Goal: Information Seeking & Learning: Learn about a topic

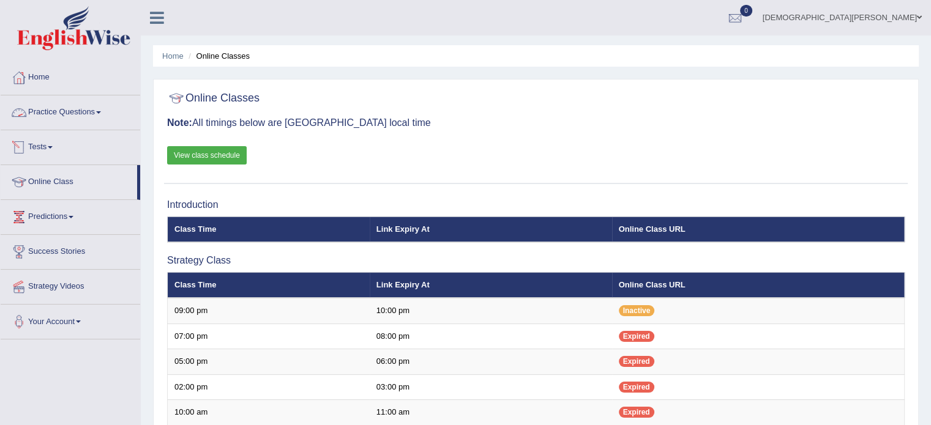
click at [56, 116] on link "Practice Questions" at bounding box center [70, 110] width 139 height 31
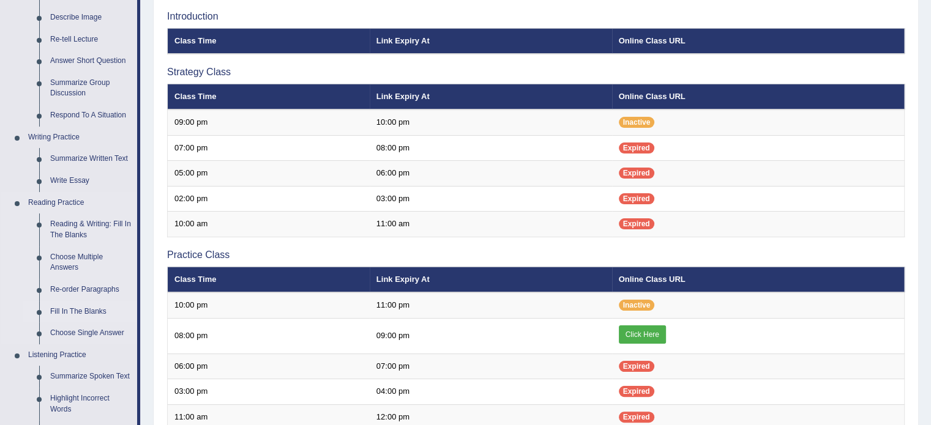
scroll to position [186, 0]
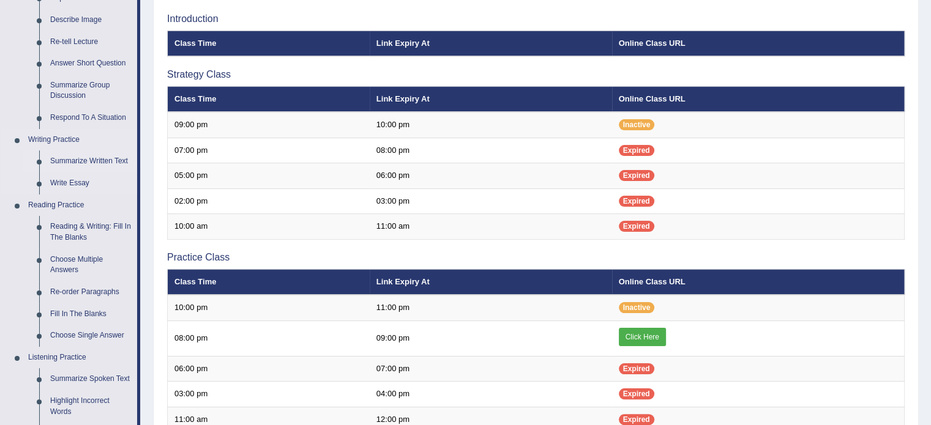
click at [78, 158] on link "Summarize Written Text" at bounding box center [91, 161] width 92 height 22
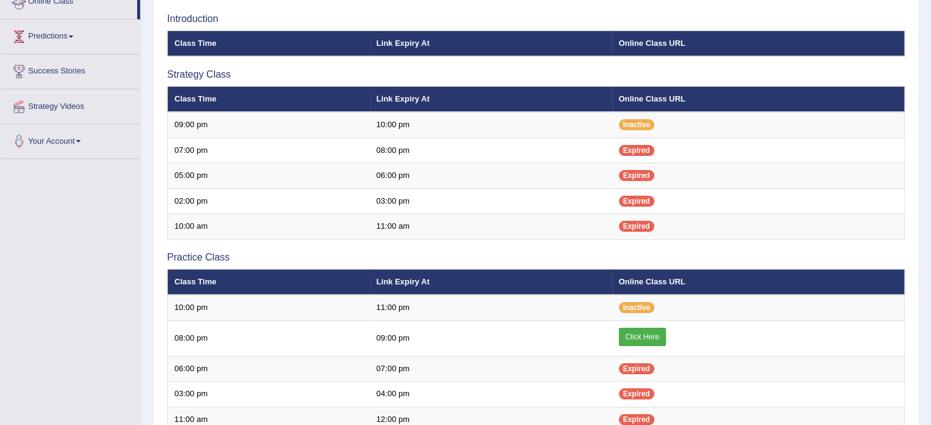
scroll to position [187, 0]
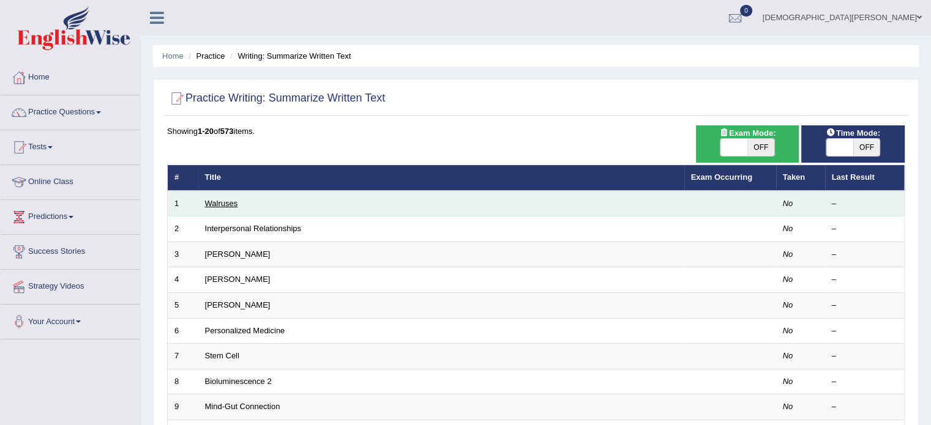
click at [217, 200] on link "Walruses" at bounding box center [221, 203] width 33 height 9
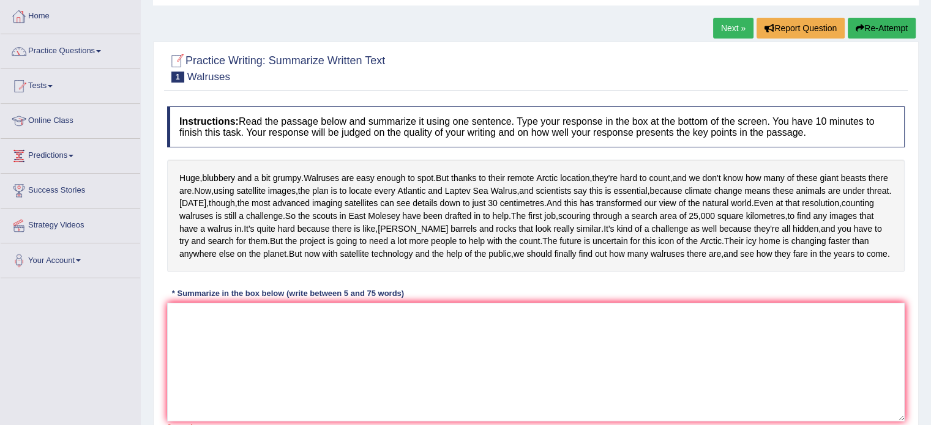
scroll to position [61, 0]
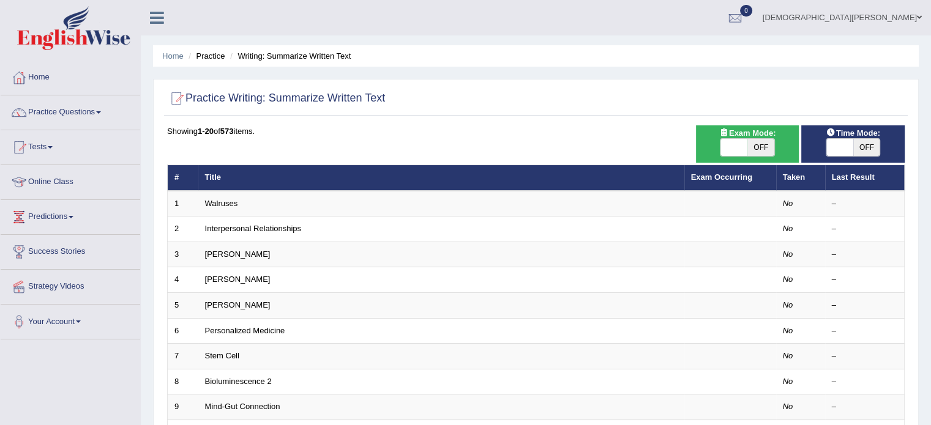
click at [751, 151] on span "OFF" at bounding box center [760, 147] width 27 height 17
checkbox input "true"
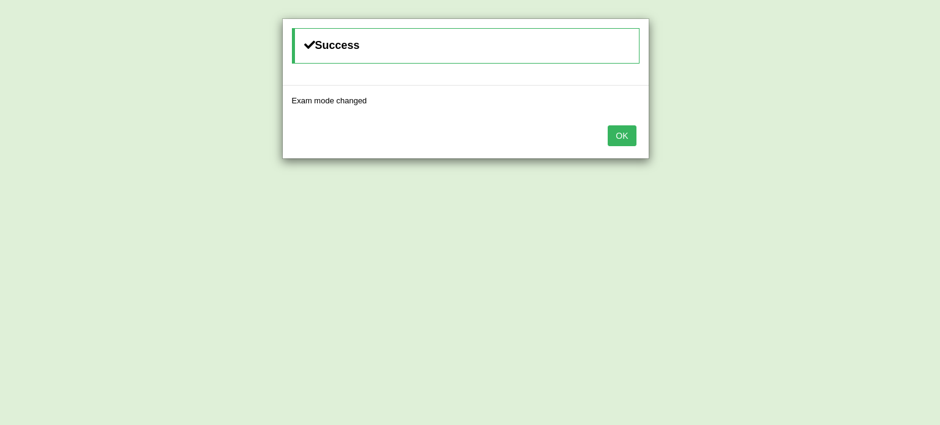
click at [628, 134] on button "OK" at bounding box center [622, 135] width 28 height 21
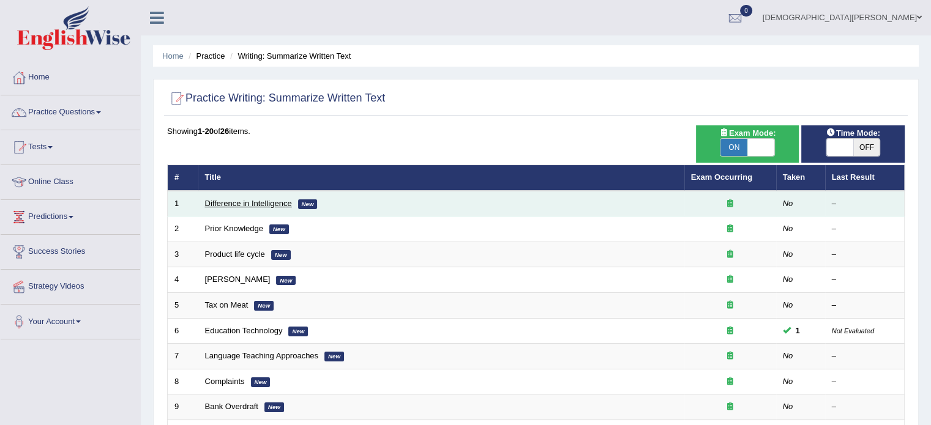
click at [268, 199] on link "Difference in Intelligence" at bounding box center [248, 203] width 87 height 9
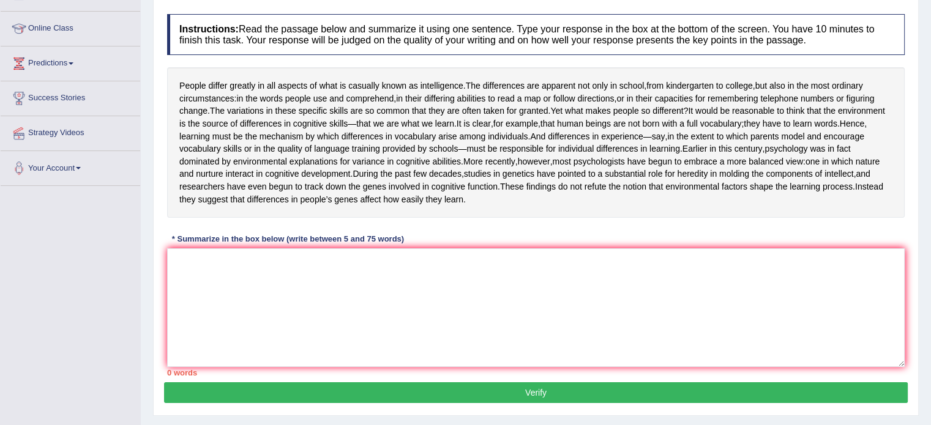
scroll to position [156, 0]
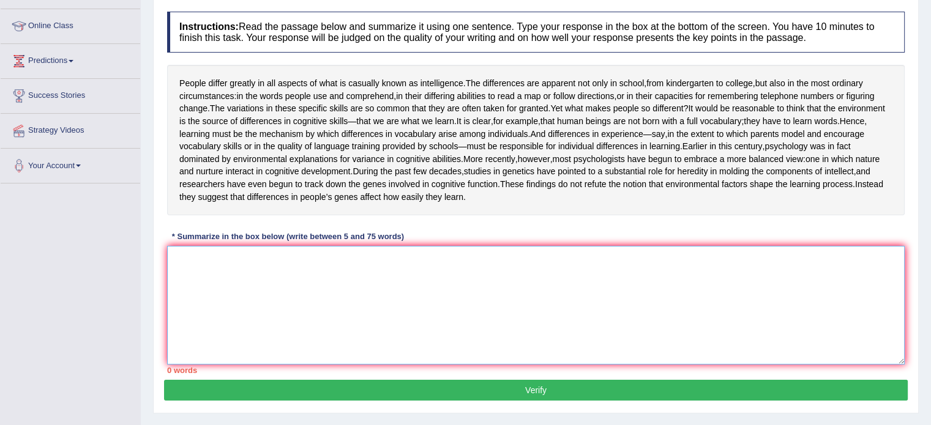
click at [377, 278] on textarea at bounding box center [535, 305] width 737 height 119
type textarea "p"
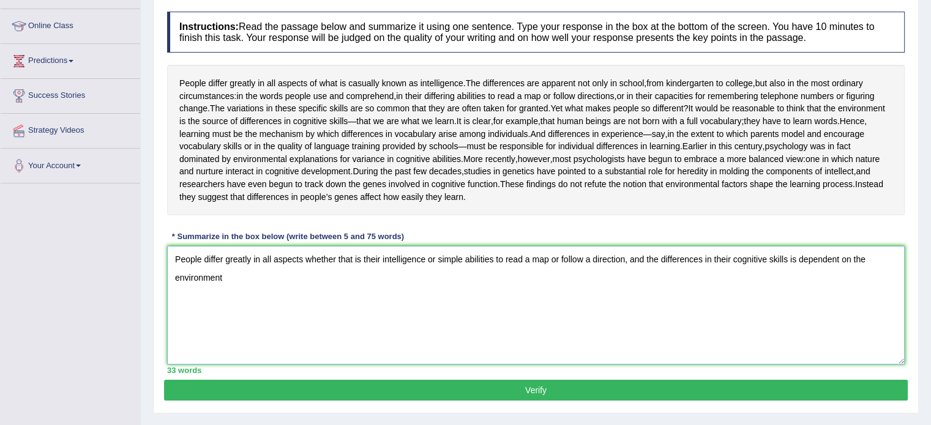
click at [796, 283] on textarea "People differ greatly in all aspects whether that is their intelligence or simp…" at bounding box center [535, 305] width 737 height 119
click at [334, 310] on textarea "People differ greatly in all aspects whether that is their intelligence or simp…" at bounding box center [535, 305] width 737 height 119
click at [658, 283] on textarea "People differ greatly in all aspects whether that is their intelligence or simp…" at bounding box center [535, 305] width 737 height 119
click at [636, 298] on textarea "People differ greatly in all aspects whether that is their intelligence or simp…" at bounding box center [535, 305] width 737 height 119
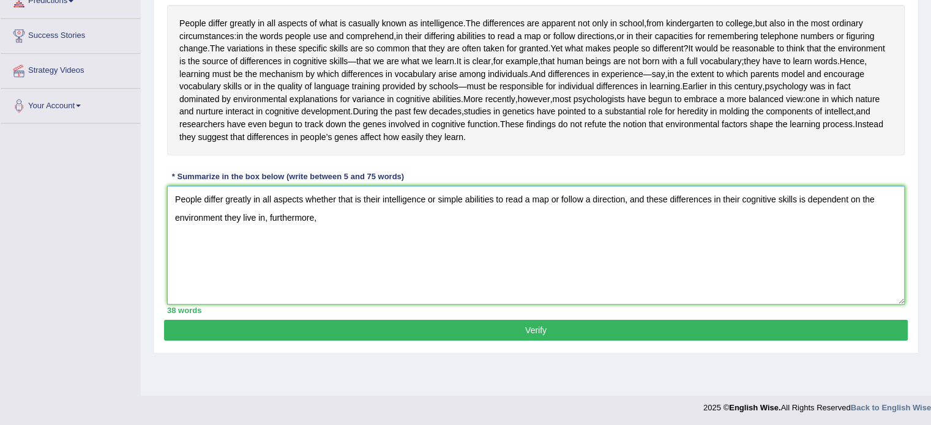
scroll to position [217, 0]
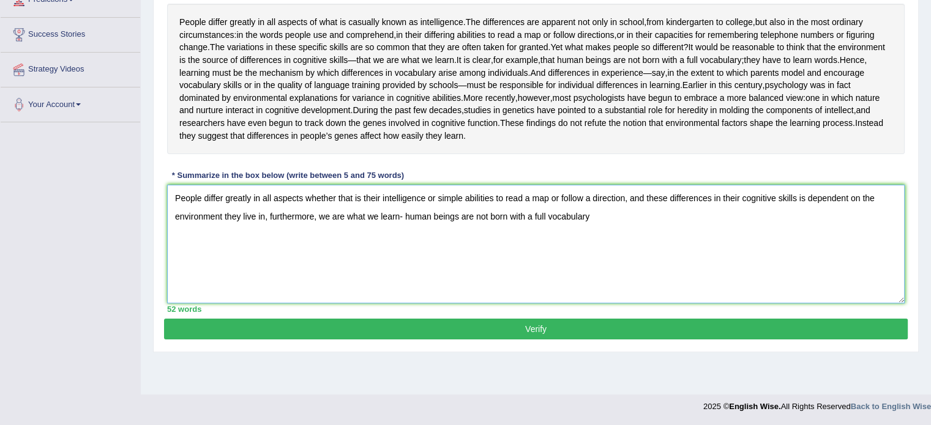
drag, startPoint x: 403, startPoint y: 240, endPoint x: 267, endPoint y: 244, distance: 135.9
click at [267, 244] on textarea "People differ greatly in all aspects whether that is their intelligence or simp…" at bounding box center [535, 244] width 737 height 119
click at [334, 240] on textarea "People differ greatly in all aspects whether that is their intelligence or simp…" at bounding box center [535, 244] width 737 height 119
drag, startPoint x: 399, startPoint y: 240, endPoint x: 319, endPoint y: 246, distance: 80.9
click at [319, 246] on textarea "People differ greatly in all aspects whether that is their intelligence or simp…" at bounding box center [535, 244] width 737 height 119
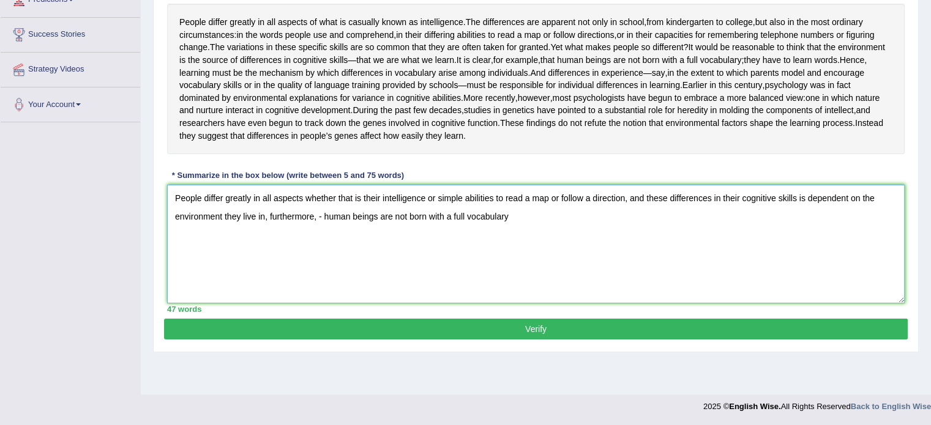
click at [322, 243] on textarea "People differ greatly in all aspects whether that is their intelligence or simp…" at bounding box center [535, 244] width 737 height 119
click at [521, 240] on textarea "People differ greatly in all aspects whether that is their intelligence or simp…" at bounding box center [535, 244] width 737 height 119
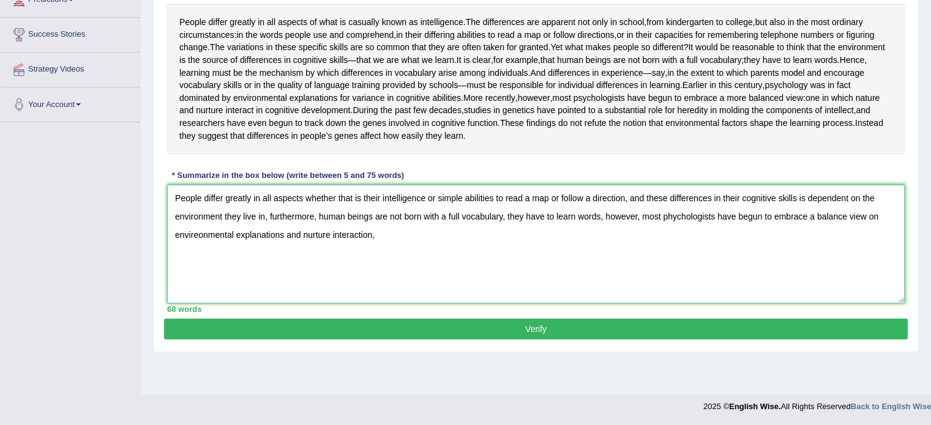
click at [197, 258] on textarea "People differ greatly in all aspects whether that is their intelligence or simp…" at bounding box center [535, 244] width 737 height 119
click at [375, 259] on textarea "People differ greatly in all aspects whether that is their intelligence or simp…" at bounding box center [535, 244] width 737 height 119
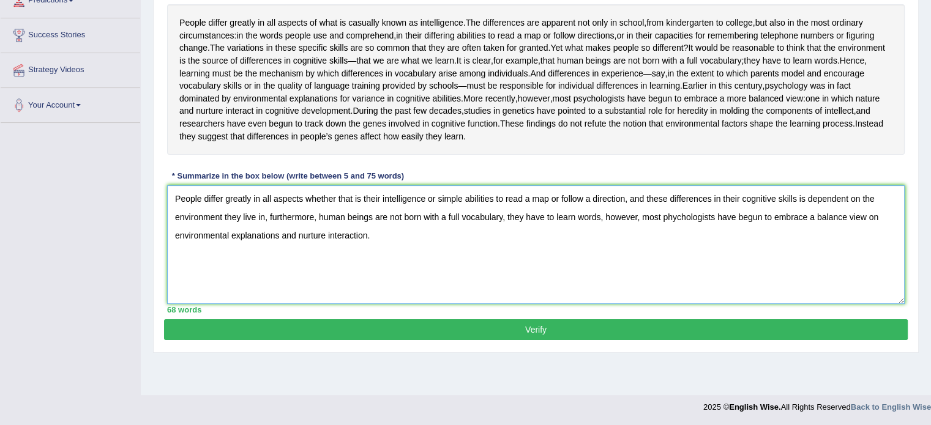
click at [384, 259] on textarea "People differ greatly in all aspects whether that is their intelligence or simp…" at bounding box center [535, 244] width 737 height 119
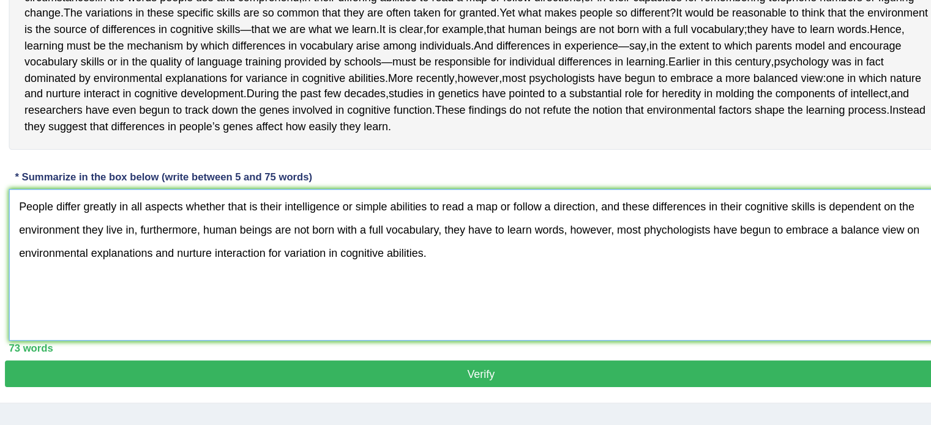
scroll to position [193, 0]
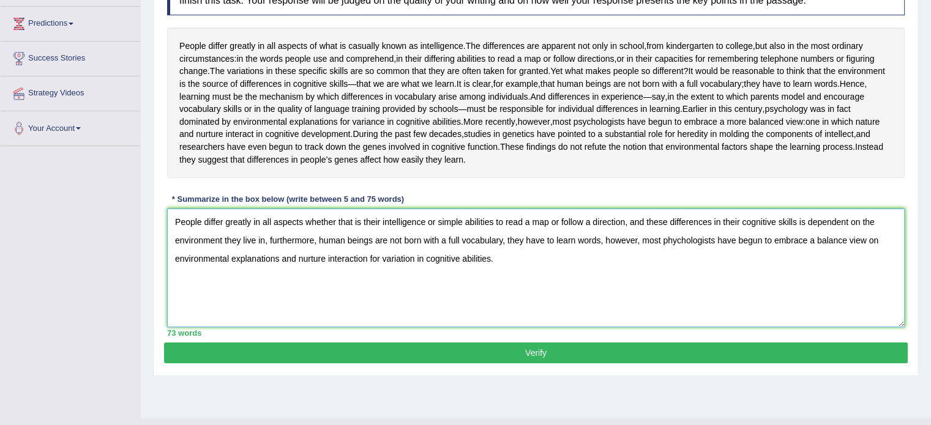
type textarea "People differ greatly in all aspects whether that is their intelligence or simp…"
click at [543, 363] on button "Verify" at bounding box center [535, 353] width 743 height 21
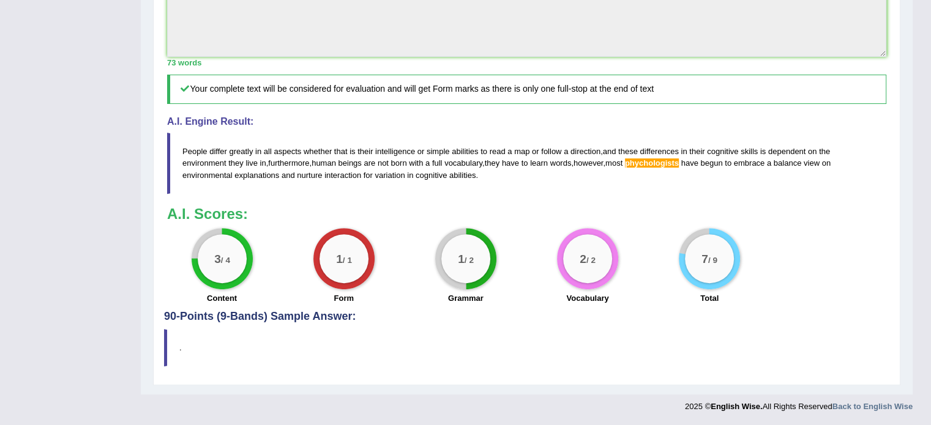
scroll to position [481, 0]
drag, startPoint x: 475, startPoint y: 171, endPoint x: 184, endPoint y: 149, distance: 292.7
click at [184, 149] on blockquote "People differ greatly in all aspects whether that is their intelligence or simp…" at bounding box center [526, 163] width 719 height 61
drag, startPoint x: 184, startPoint y: 149, endPoint x: 480, endPoint y: 176, distance: 297.9
click at [480, 176] on blockquote "People differ greatly in all aspects whether that is their intelligence or simp…" at bounding box center [526, 163] width 719 height 61
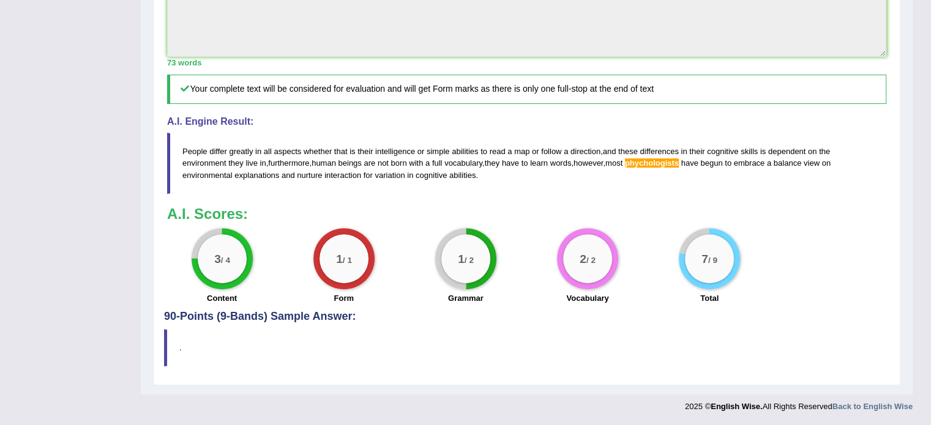
drag, startPoint x: 480, startPoint y: 176, endPoint x: 181, endPoint y: 149, distance: 300.3
click at [181, 149] on blockquote "People differ greatly in all aspects whether that is their intelligence or simp…" at bounding box center [526, 163] width 719 height 61
drag, startPoint x: 181, startPoint y: 149, endPoint x: 485, endPoint y: 188, distance: 306.5
click at [485, 188] on blockquote "People differ greatly in all aspects whether that is their intelligence or simp…" at bounding box center [526, 163] width 719 height 61
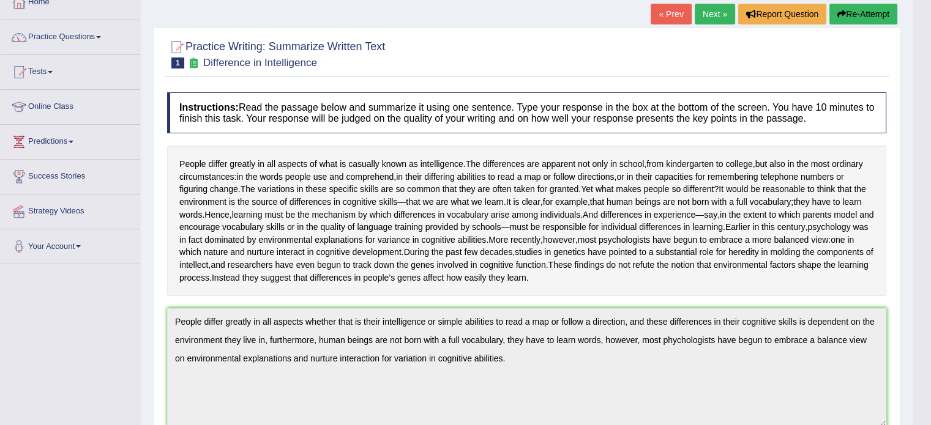
scroll to position [76, 0]
click at [851, 10] on button "Re-Attempt" at bounding box center [863, 13] width 68 height 21
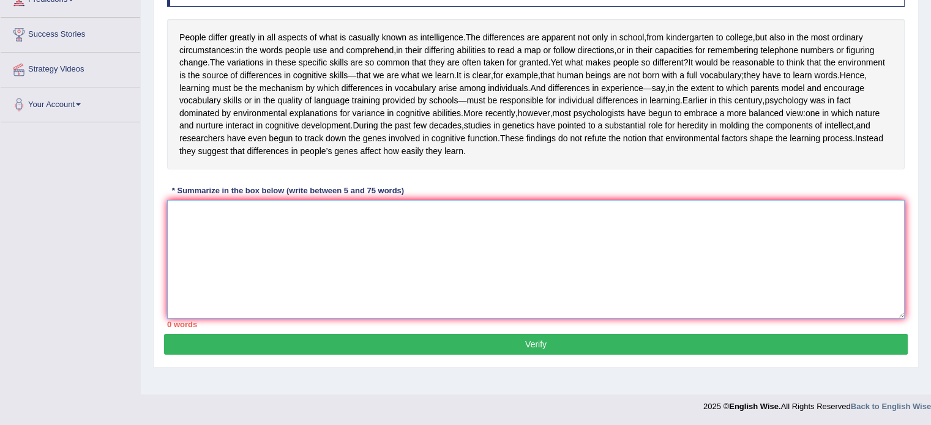
drag, startPoint x: 0, startPoint y: 0, endPoint x: 518, endPoint y: 244, distance: 572.2
click at [518, 244] on textarea at bounding box center [535, 259] width 737 height 119
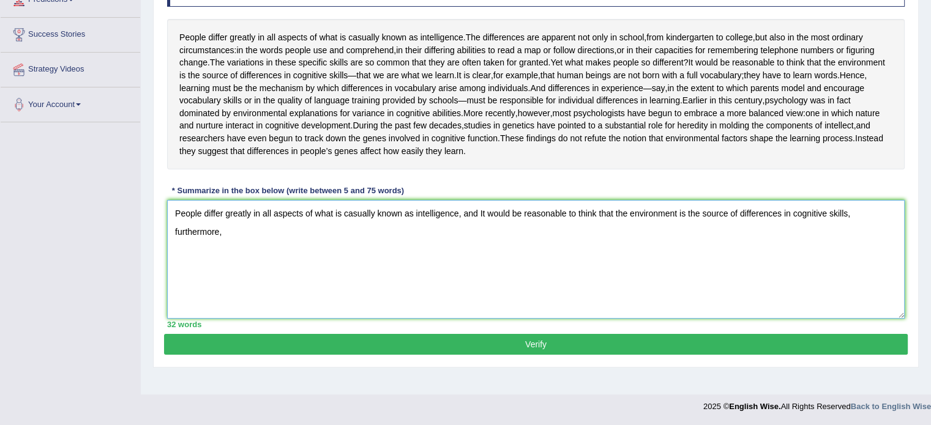
scroll to position [222, 0]
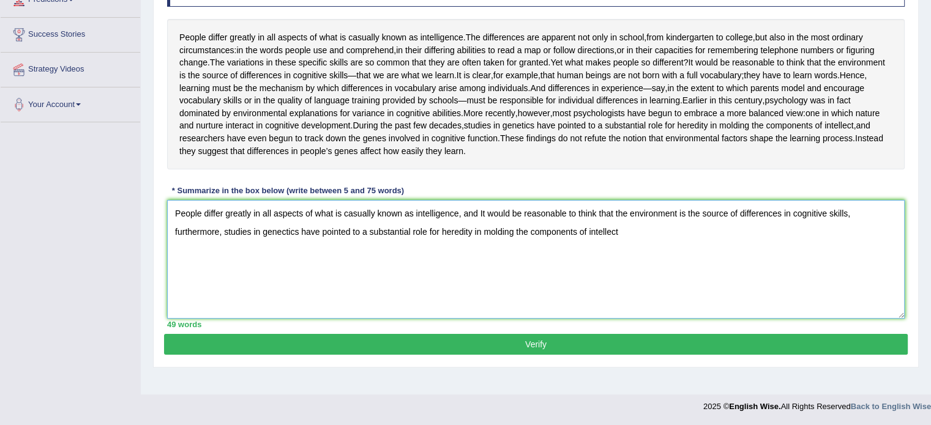
click at [494, 251] on textarea "People differ greatly in all aspects of what is casually known as intelligence,…" at bounding box center [535, 259] width 737 height 119
click at [653, 255] on textarea "People differ greatly in all aspects of what is casually known as intelligence,…" at bounding box center [535, 259] width 737 height 119
click at [724, 251] on textarea "People differ greatly in all aspects of what is casually known as intelligence,…" at bounding box center [535, 259] width 737 height 119
click at [778, 252] on textarea "People differ greatly in all aspects of what is casually known as intelligence,…" at bounding box center [535, 259] width 737 height 119
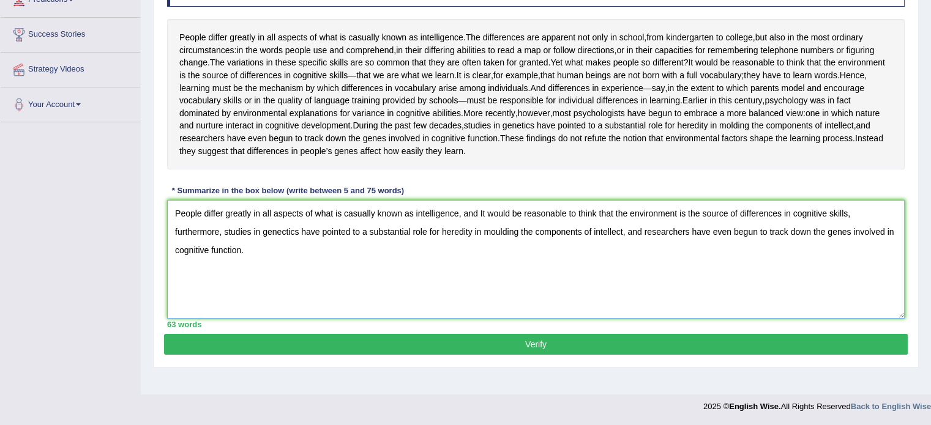
type textarea "People differ greatly in all aspects of what is casually known as intelligence,…"
click at [815, 355] on button "Verify" at bounding box center [535, 344] width 743 height 21
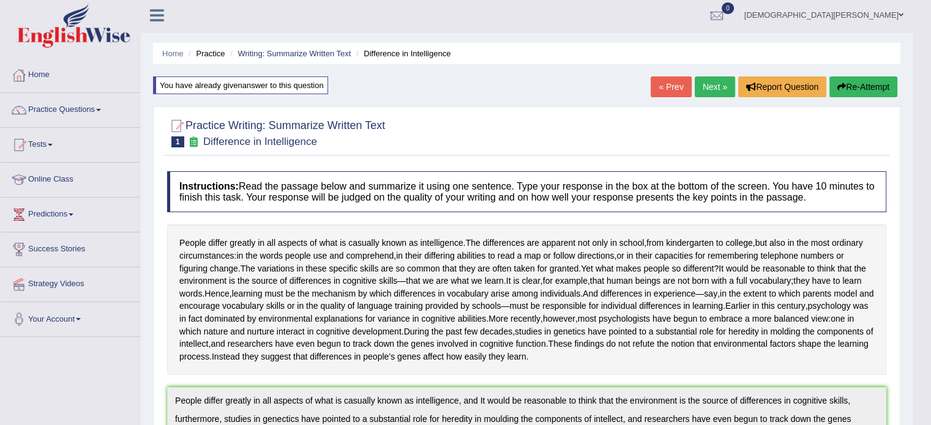
scroll to position [0, 0]
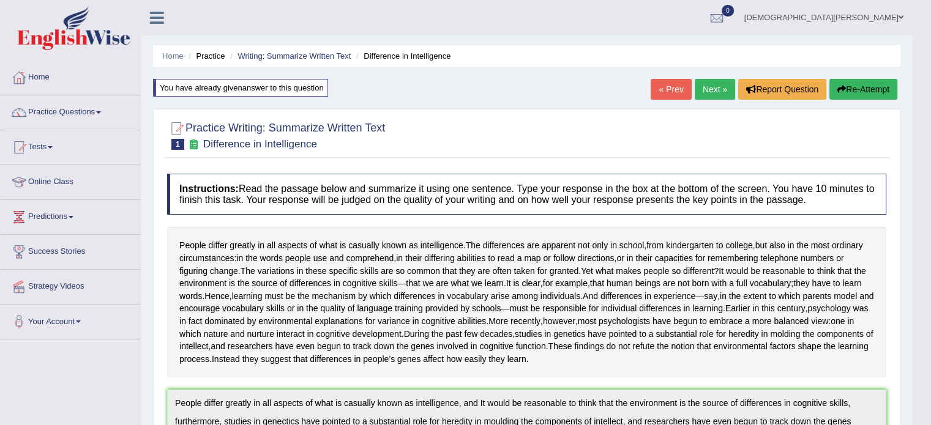
click at [880, 90] on button "Re-Attempt" at bounding box center [863, 89] width 68 height 21
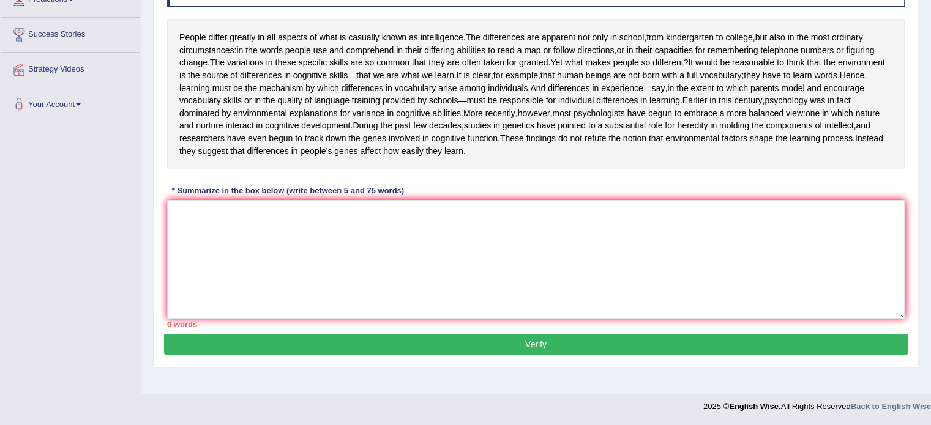
scroll to position [223, 0]
click at [555, 230] on textarea at bounding box center [535, 259] width 737 height 119
paste textarea "People differ greatly in all aspects of what is casually known as intelligence,…"
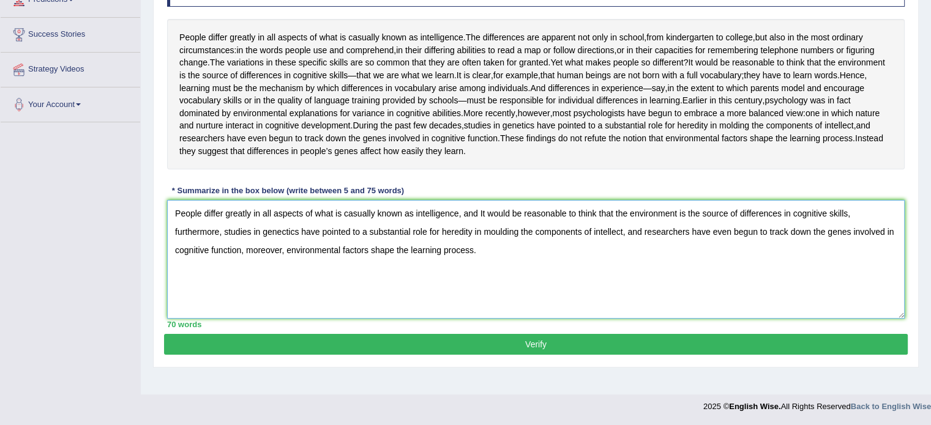
click at [284, 252] on textarea "People differ greatly in all aspects of what is casually known as intelligence,…" at bounding box center [535, 259] width 737 height 119
type textarea "People differ greatly in all aspects of what is casually known as intelligence,…"
click at [661, 355] on button "Verify" at bounding box center [535, 344] width 743 height 21
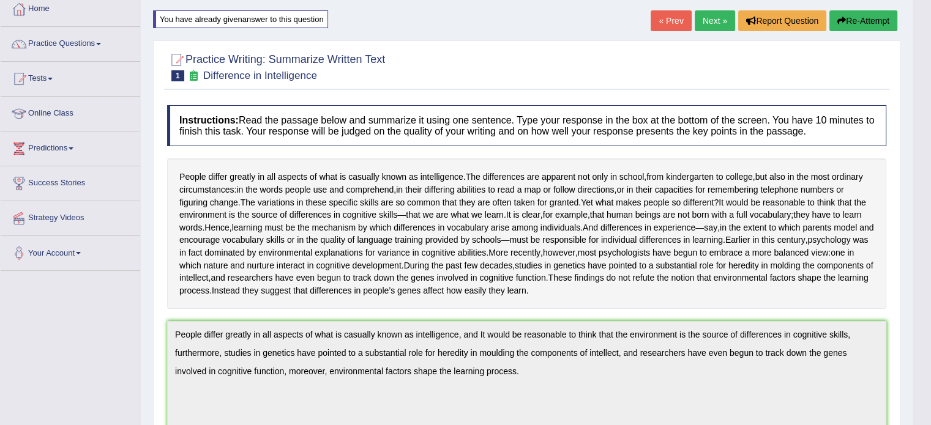
scroll to position [0, 0]
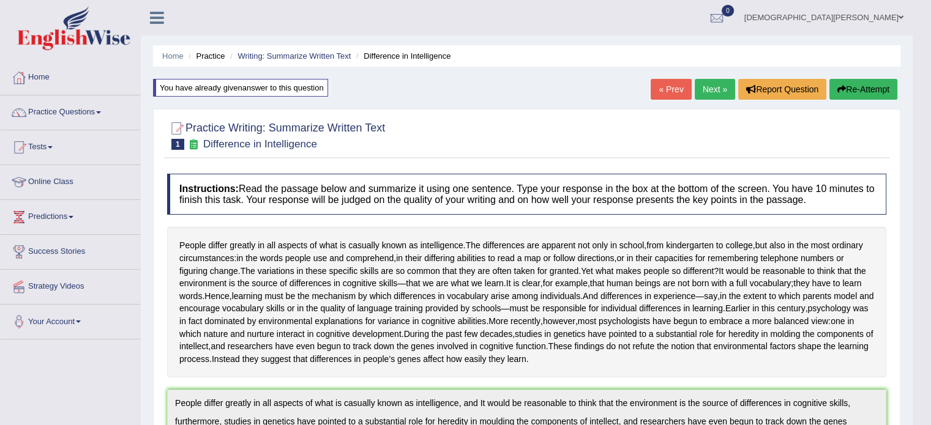
click at [719, 92] on link "Next »" at bounding box center [714, 89] width 40 height 21
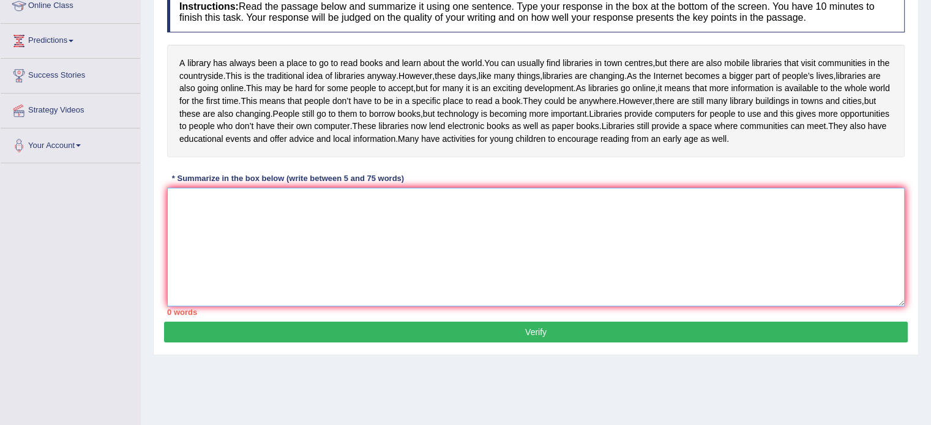
click at [543, 269] on textarea at bounding box center [535, 247] width 737 height 119
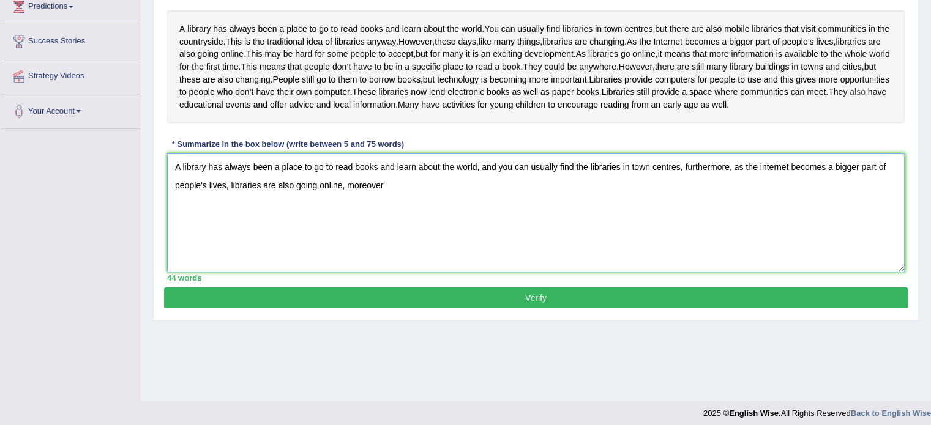
scroll to position [209, 0]
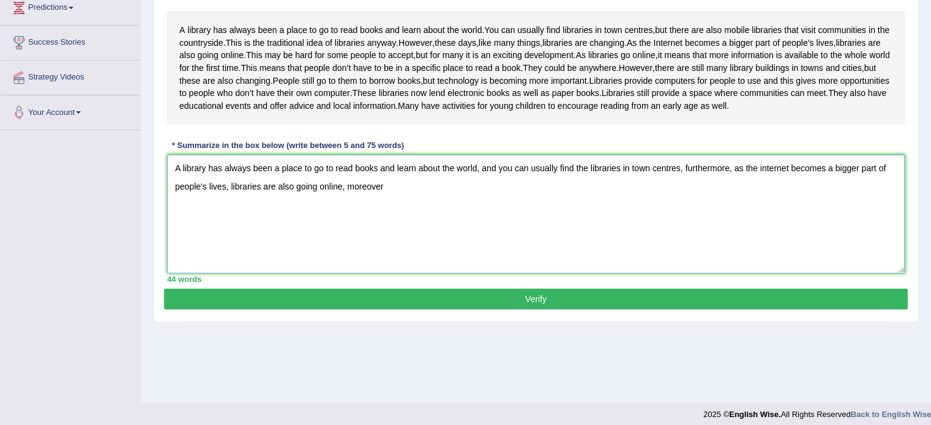
drag, startPoint x: 389, startPoint y: 238, endPoint x: 348, endPoint y: 236, distance: 41.1
click at [348, 236] on textarea "A library has always been a place to go to read books and learn about the world…" at bounding box center [535, 214] width 737 height 119
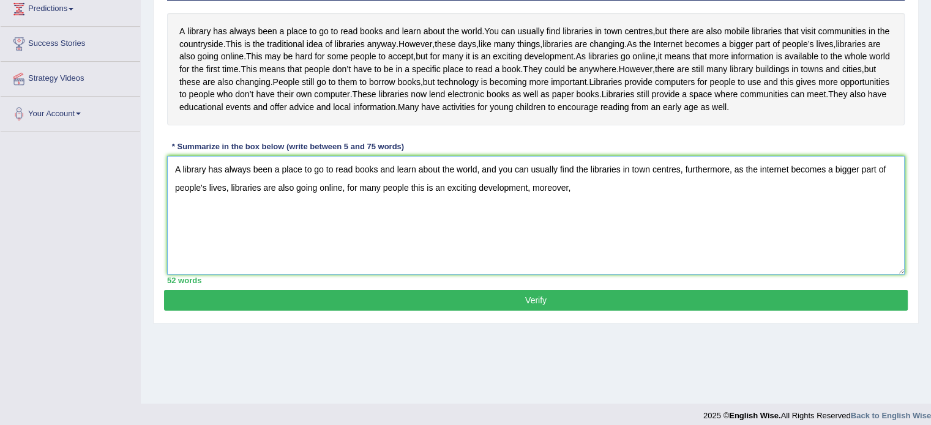
scroll to position [206, 0]
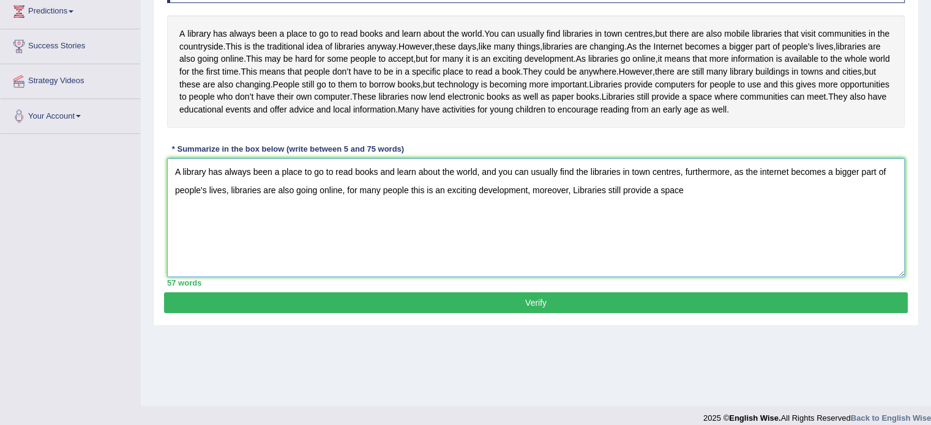
click at [622, 237] on textarea "A library has always been a place to go to read books and learn about the world…" at bounding box center [535, 217] width 737 height 119
click at [697, 239] on textarea "A library has always been a place to go to read books and learn about the world…" at bounding box center [535, 217] width 737 height 119
click at [784, 240] on textarea "A library has always been a place to go to read books and learn about the world…" at bounding box center [535, 217] width 737 height 119
click at [840, 242] on textarea "A library has always been a place to go to read books and learn about the world…" at bounding box center [535, 217] width 737 height 119
click at [822, 239] on textarea "A library has always been a place to go to read books and learn about the world…" at bounding box center [535, 217] width 737 height 119
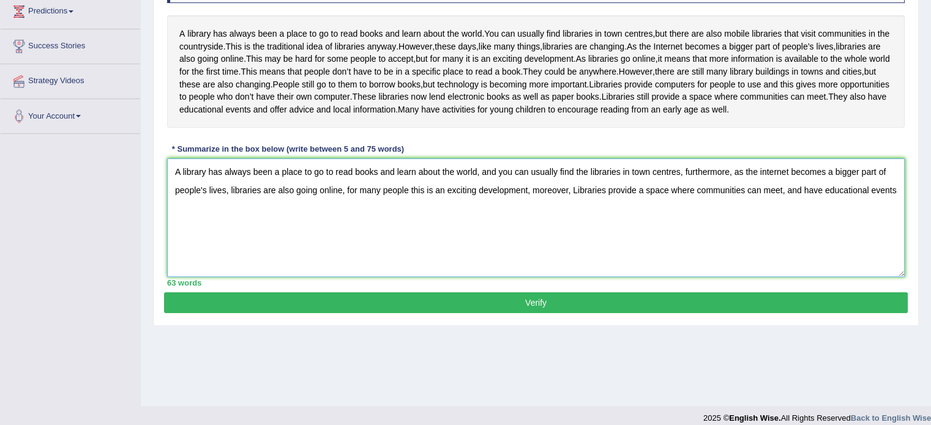
click at [822, 239] on textarea "A library has always been a place to go to read books and learn about the world…" at bounding box center [535, 217] width 737 height 119
click at [833, 252] on textarea "A library has always been a place to go to read books and learn about the world…" at bounding box center [535, 217] width 737 height 119
click at [897, 239] on textarea "A library has always been a place to go to read books and learn about the world…" at bounding box center [535, 217] width 737 height 119
click at [232, 239] on textarea "A library has always been a place to go to read books and learn about the world…" at bounding box center [535, 217] width 737 height 119
click at [428, 262] on textarea "A library has always been a place to go to read books and learn about the world…" at bounding box center [535, 217] width 737 height 119
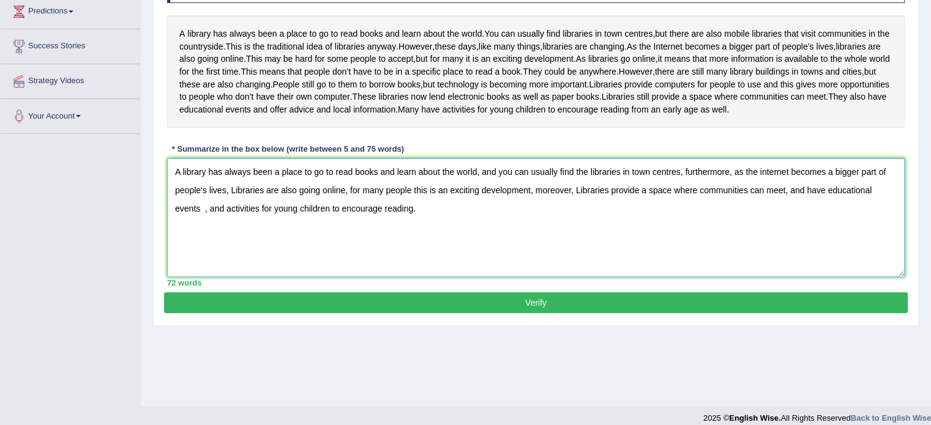
click at [203, 261] on textarea "A library has always been a place to go to read books and learn about the world…" at bounding box center [535, 217] width 737 height 119
click at [185, 222] on textarea "A library has always been a place to go to read books and learn about the world…" at bounding box center [535, 217] width 737 height 119
click at [234, 239] on textarea "A library has always been a place to go to read books and learn about the world…" at bounding box center [535, 217] width 737 height 119
click at [578, 239] on textarea "A library has always been a place to go to read books and learn about the world…" at bounding box center [535, 217] width 737 height 119
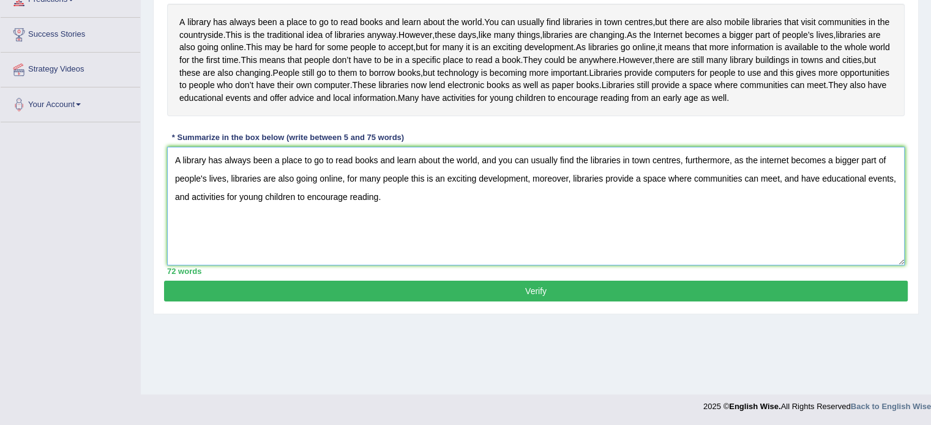
drag, startPoint x: 796, startPoint y: 231, endPoint x: 775, endPoint y: 231, distance: 20.8
click at [775, 231] on textarea "A library has always been a place to go to read books and learn about the world…" at bounding box center [535, 206] width 737 height 119
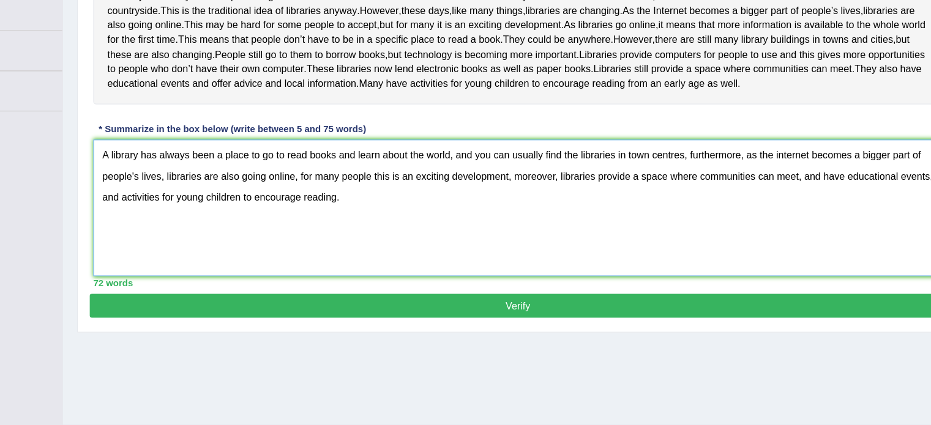
type textarea "A library has always been a place to go to read books and learn about the world…"
click at [555, 302] on button "Verify" at bounding box center [535, 291] width 743 height 21
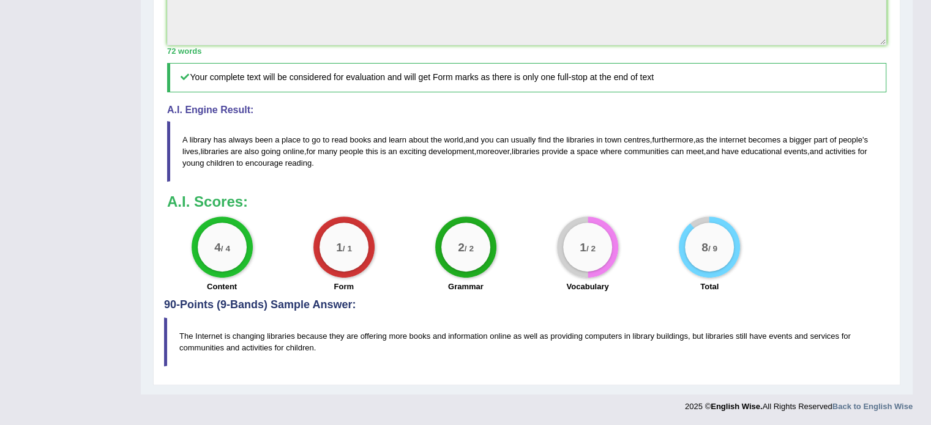
scroll to position [467, 0]
click at [541, 258] on div "1 / 2 Vocabulary" at bounding box center [587, 256] width 122 height 79
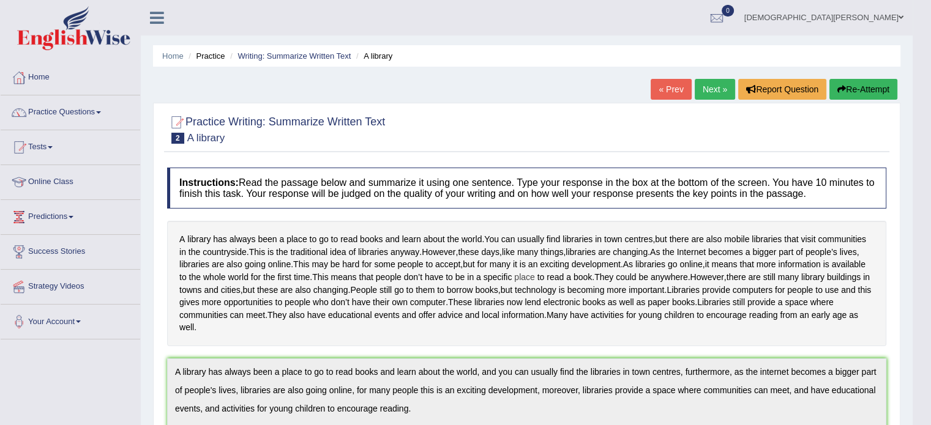
scroll to position [0, 0]
click at [92, 119] on link "Practice Questions" at bounding box center [70, 110] width 139 height 31
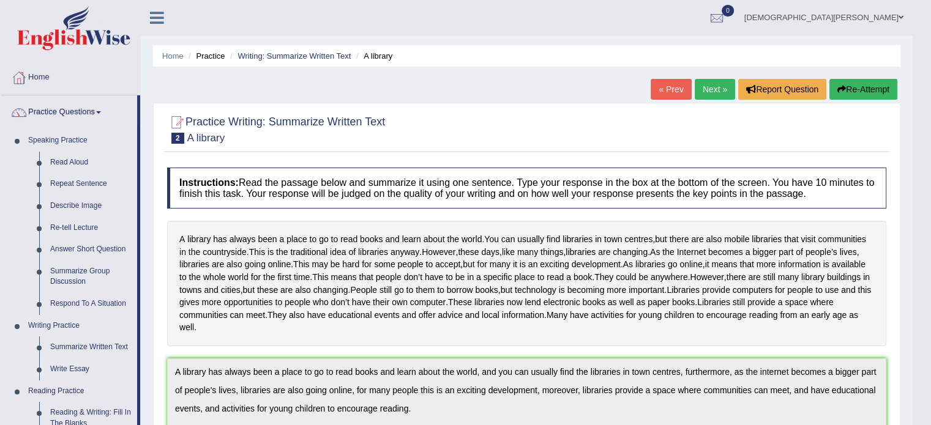
click at [56, 366] on link "Write Essay" at bounding box center [91, 370] width 92 height 22
